Goal: Check status

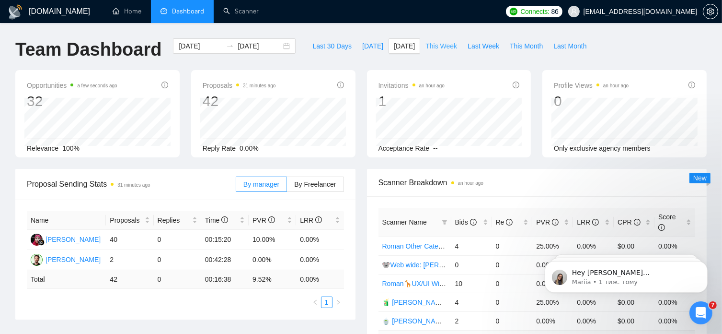
click at [431, 44] on span "This Week" at bounding box center [442, 46] width 32 height 11
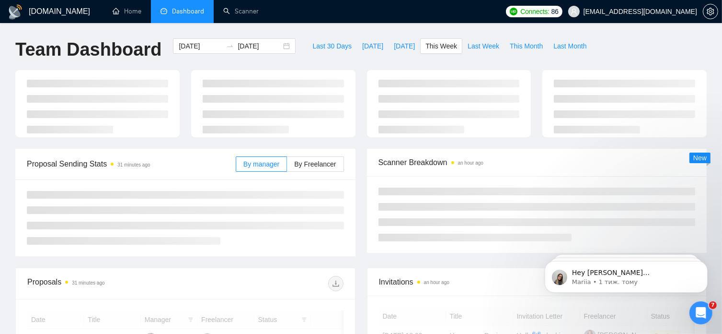
type input "[DATE]"
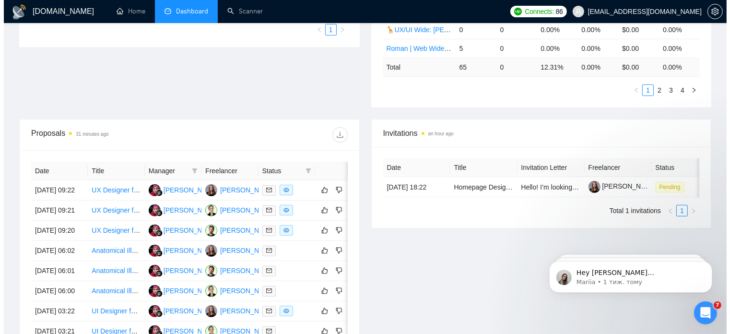
scroll to position [276, 0]
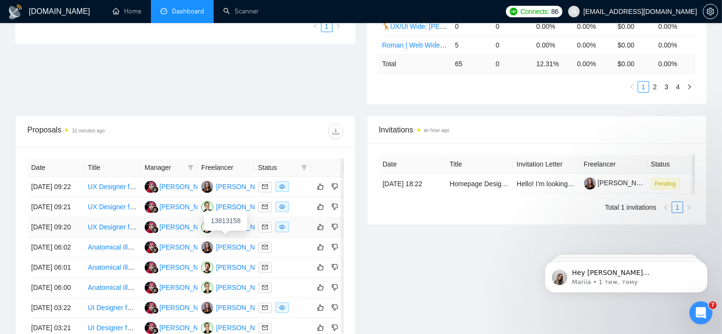
click at [222, 232] on div "[PERSON_NAME]" at bounding box center [243, 226] width 55 height 11
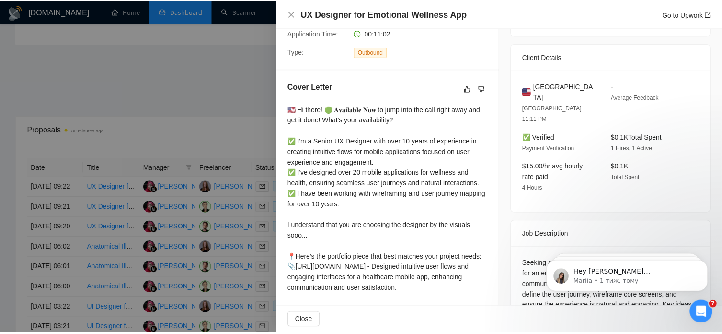
scroll to position [286, 0]
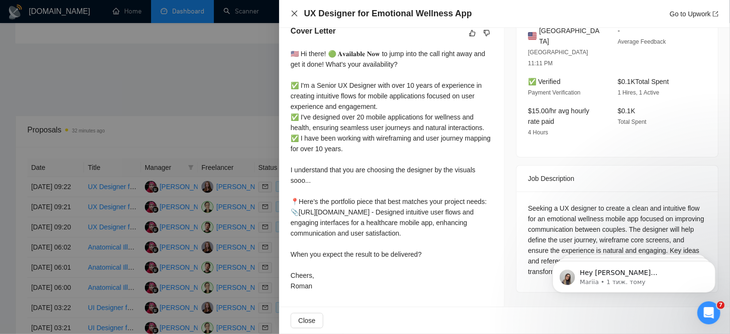
click at [295, 12] on icon "close" at bounding box center [295, 14] width 8 height 8
